Goal: Navigation & Orientation: Find specific page/section

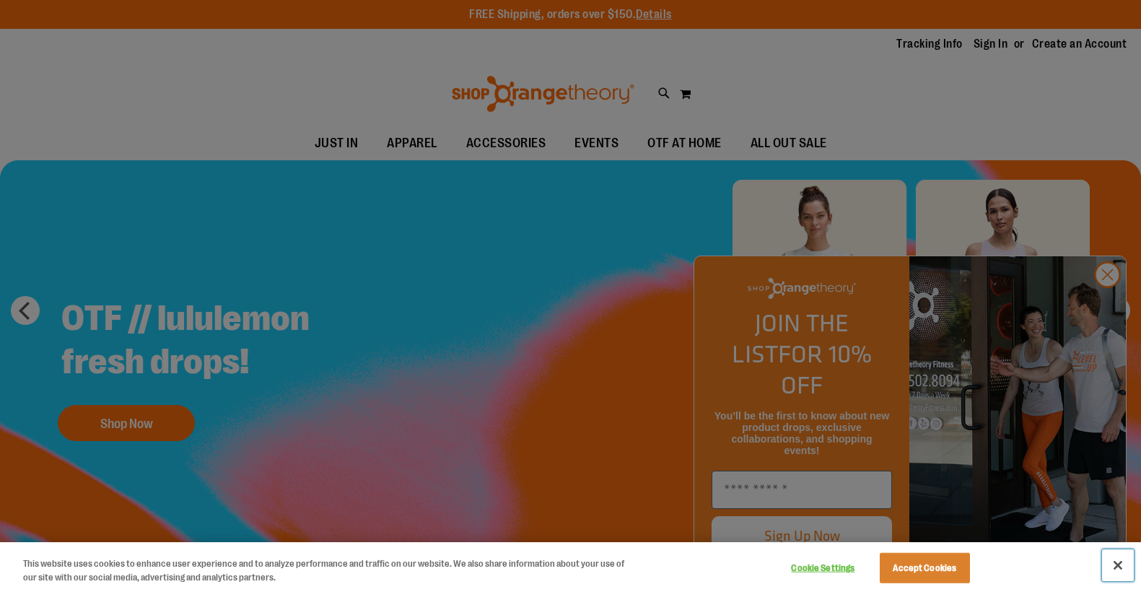
click at [1120, 564] on button "Close" at bounding box center [1118, 565] width 32 height 32
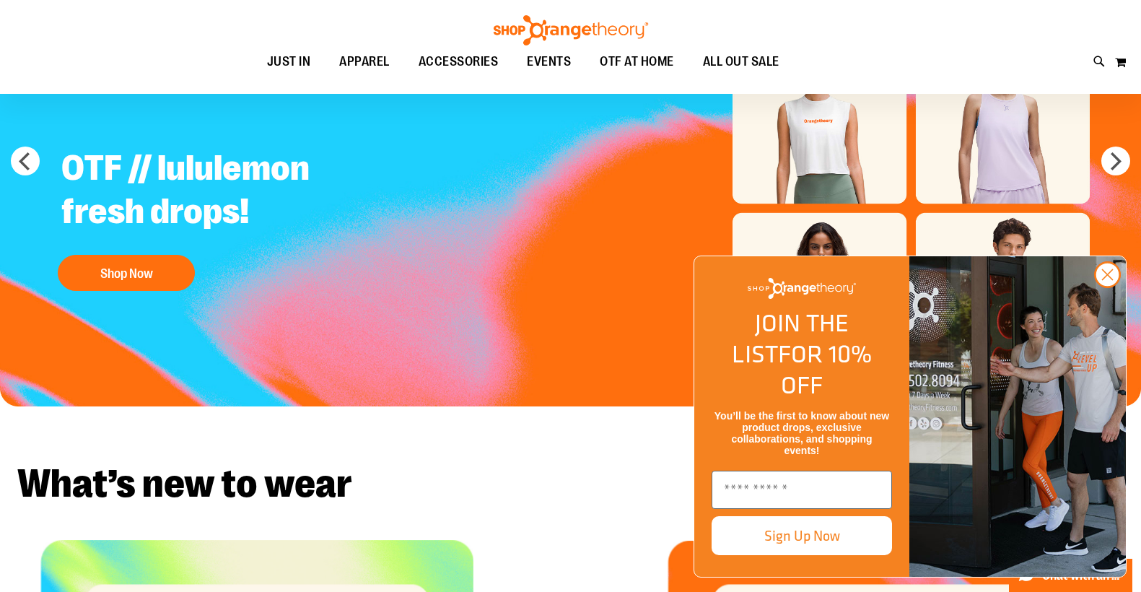
scroll to position [196, 0]
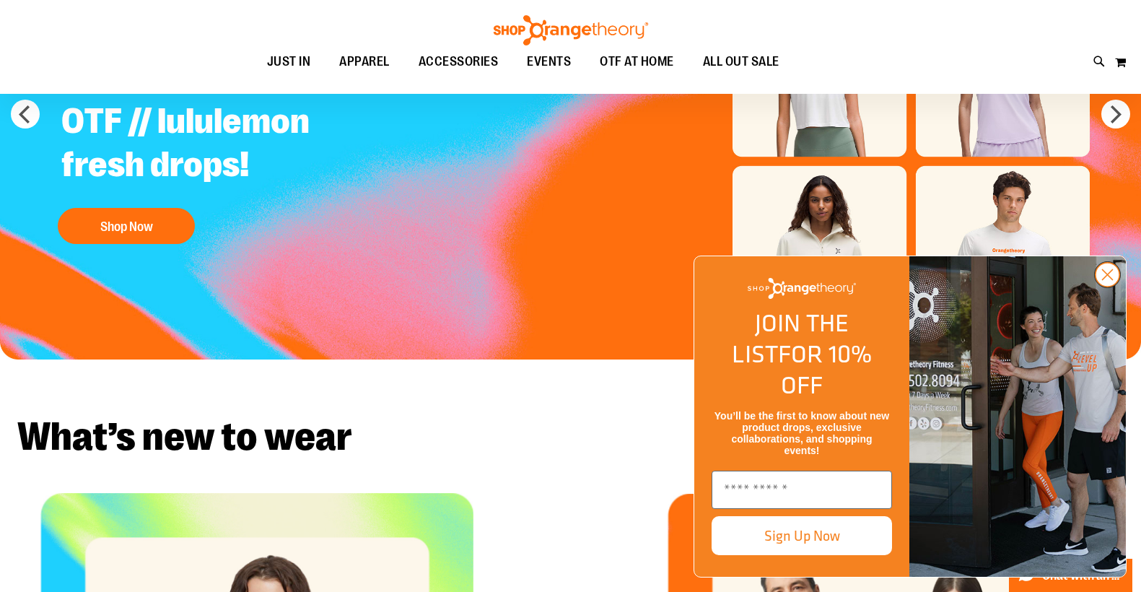
click at [1109, 287] on circle "Close dialog" at bounding box center [1108, 275] width 24 height 24
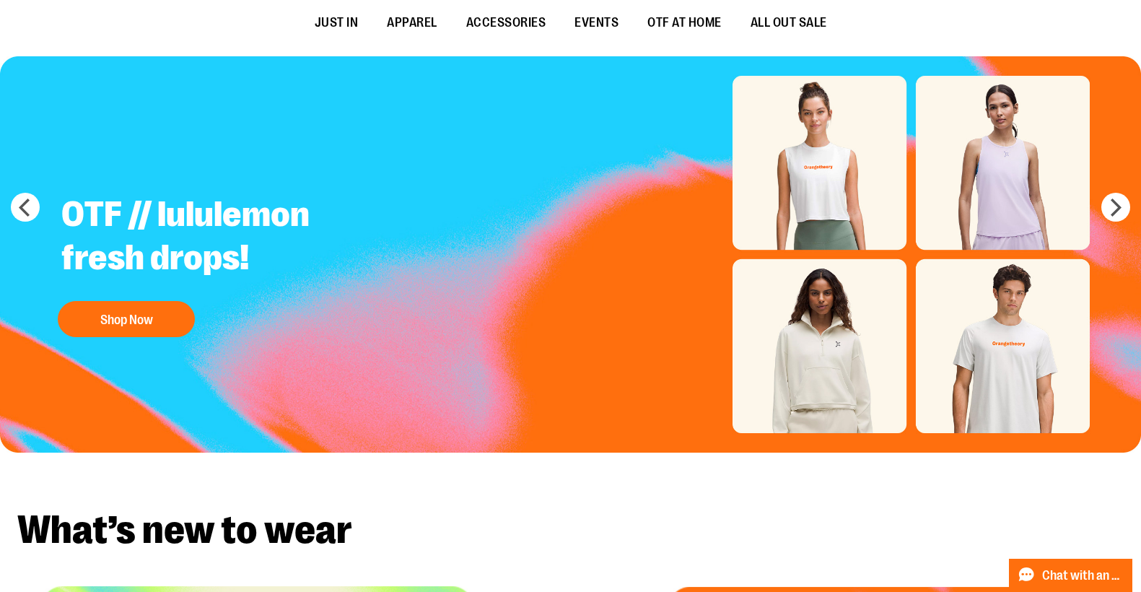
scroll to position [0, 0]
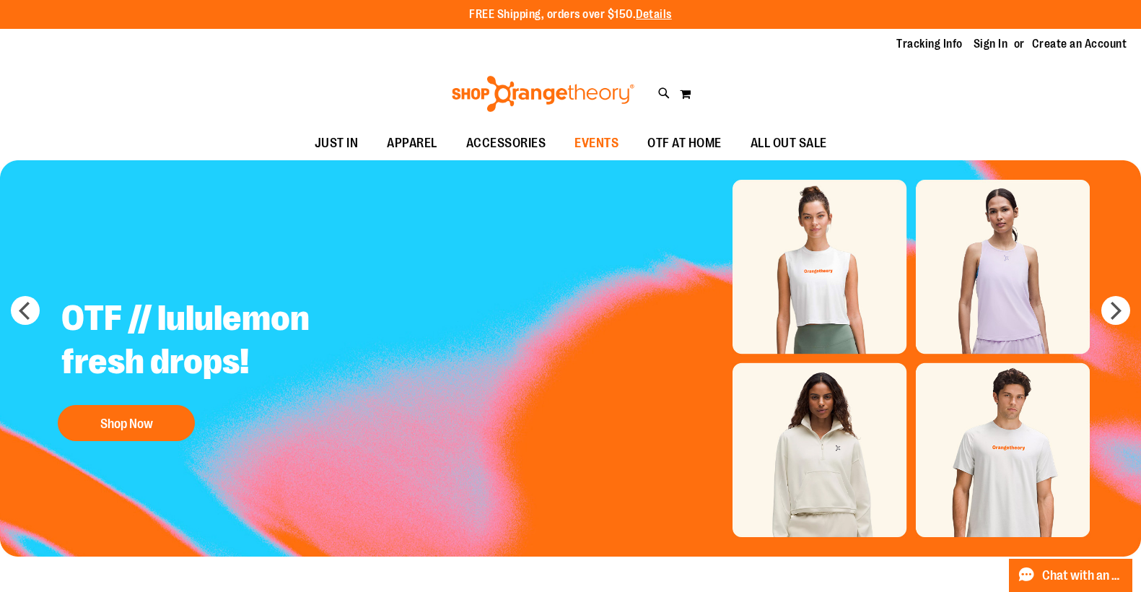
click at [585, 141] on span "EVENTS" at bounding box center [597, 143] width 44 height 32
